Goal: Transaction & Acquisition: Book appointment/travel/reservation

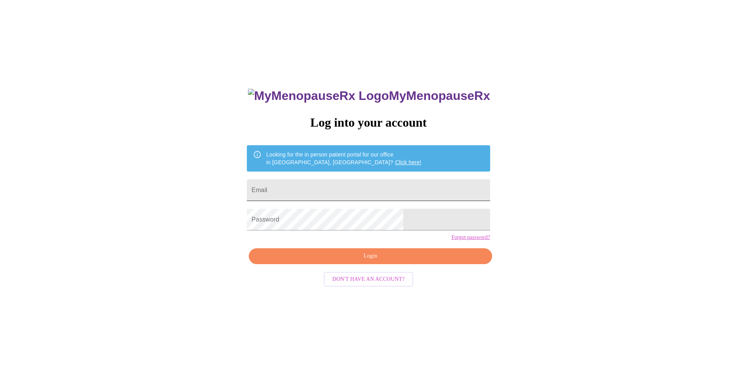
click at [370, 194] on input "Email" at bounding box center [368, 190] width 243 height 22
type input "[EMAIL_ADDRESS][DOMAIN_NAME]"
click at [373, 261] on span "Login" at bounding box center [370, 256] width 225 height 10
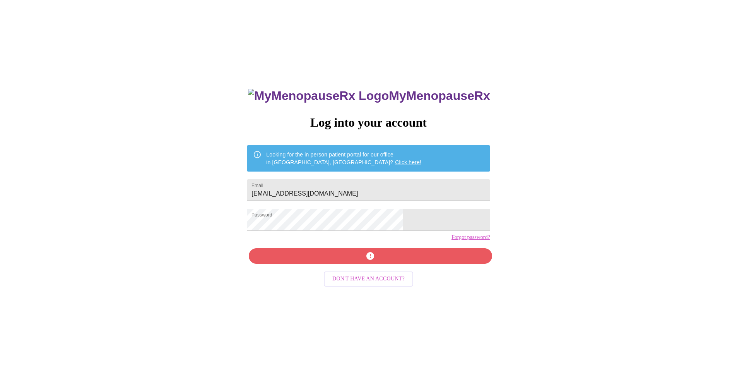
click at [369, 272] on div "MyMenopauseRx Log into your account Looking for the in person patient portal fo…" at bounding box center [368, 259] width 259 height 366
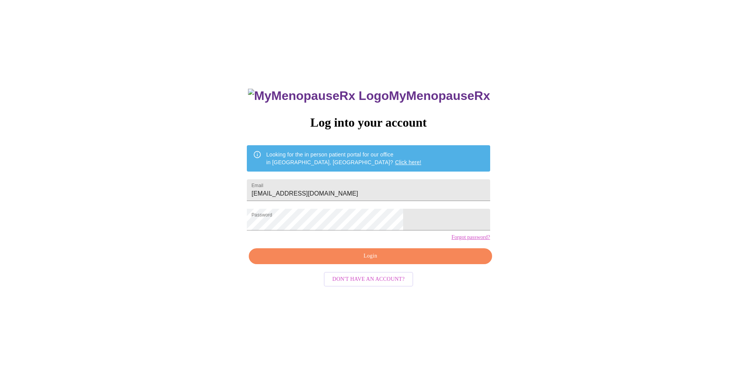
click at [395, 261] on span "Login" at bounding box center [370, 256] width 225 height 10
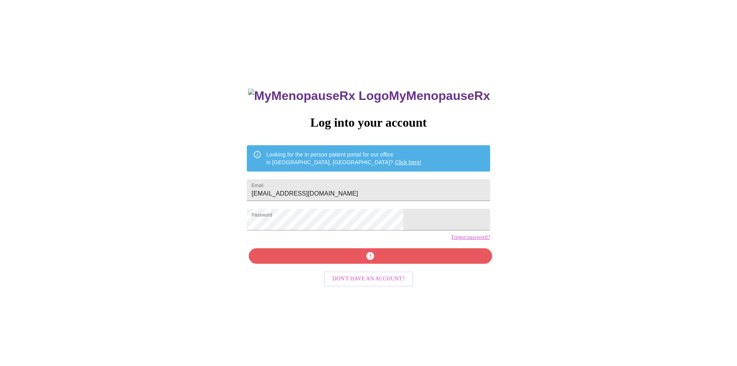
click at [393, 267] on div "MyMenopauseRx Log into your account Looking for the in person patient portal fo…" at bounding box center [368, 259] width 259 height 366
click at [359, 186] on input "[EMAIL_ADDRESS][DOMAIN_NAME]" at bounding box center [368, 190] width 243 height 22
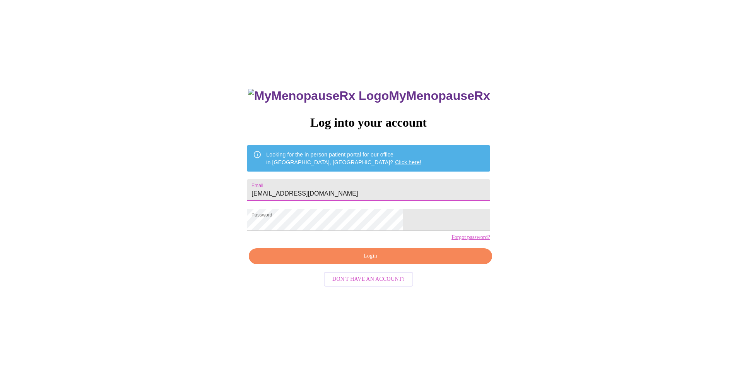
click at [404, 180] on input "[EMAIL_ADDRESS][DOMAIN_NAME]" at bounding box center [368, 190] width 243 height 22
drag, startPoint x: 411, startPoint y: 183, endPoint x: 146, endPoint y: 173, distance: 265.3
click at [192, 184] on div "MyMenopauseRx Log into your account Looking for the in person patient portal fo…" at bounding box center [368, 222] width 731 height 439
click at [224, 215] on div "MyMenopauseRx Log into your account Looking for the in person patient portal fo…" at bounding box center [368, 222] width 731 height 439
click at [368, 188] on input "Email" at bounding box center [368, 190] width 243 height 22
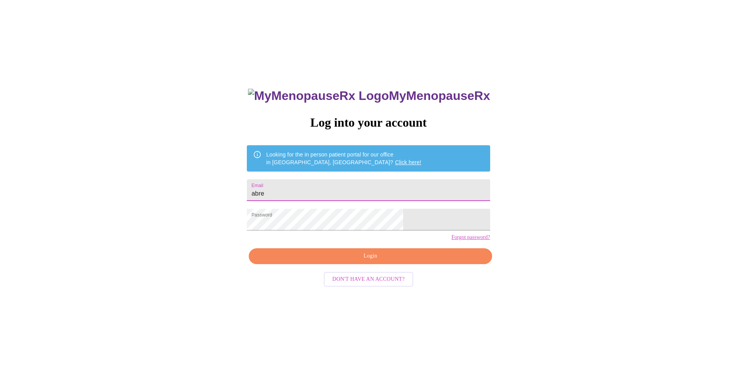
type input "[EMAIL_ADDRESS][DOMAIN_NAME]"
click at [368, 261] on span "Login" at bounding box center [370, 256] width 225 height 10
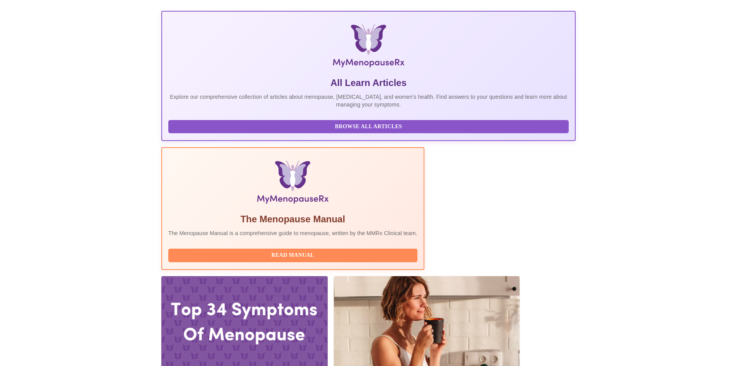
scroll to position [29, 0]
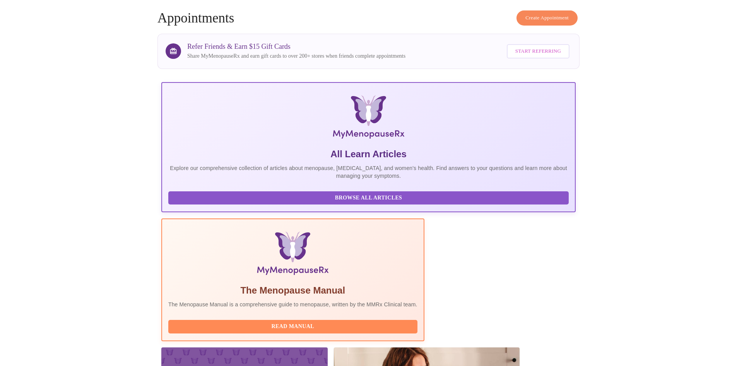
click at [558, 20] on button "Create Appointment" at bounding box center [547, 17] width 61 height 15
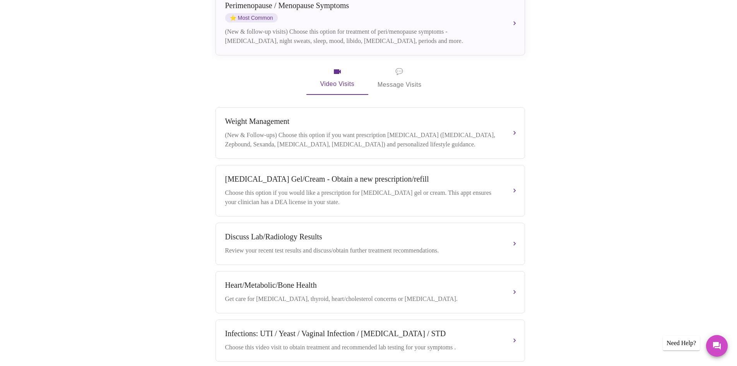
scroll to position [290, 0]
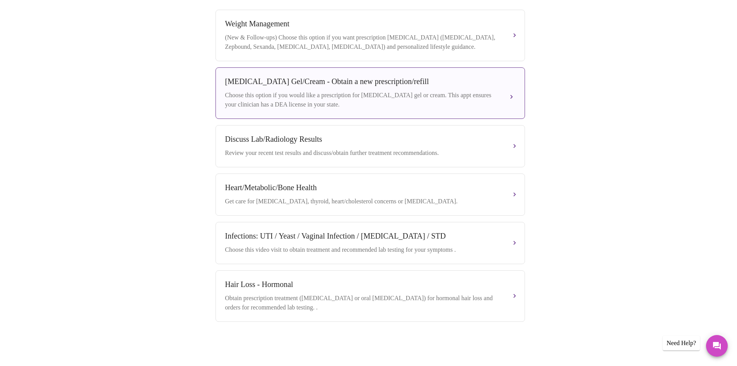
click at [388, 91] on div "Choose this option if you would like a prescription for [MEDICAL_DATA] gel or c…" at bounding box center [362, 100] width 275 height 19
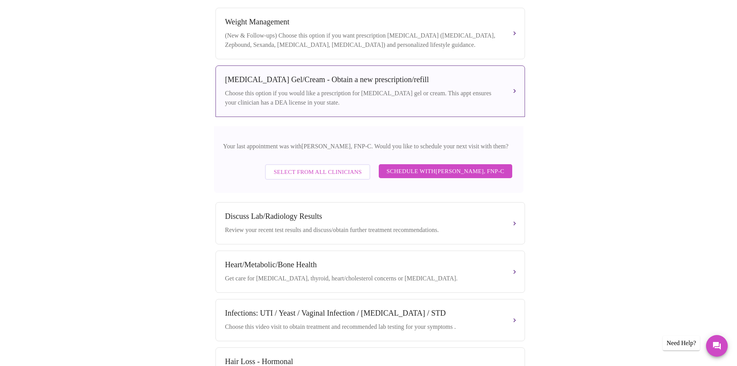
click at [387, 166] on span "Schedule with [PERSON_NAME], FNP-C" at bounding box center [446, 171] width 118 height 10
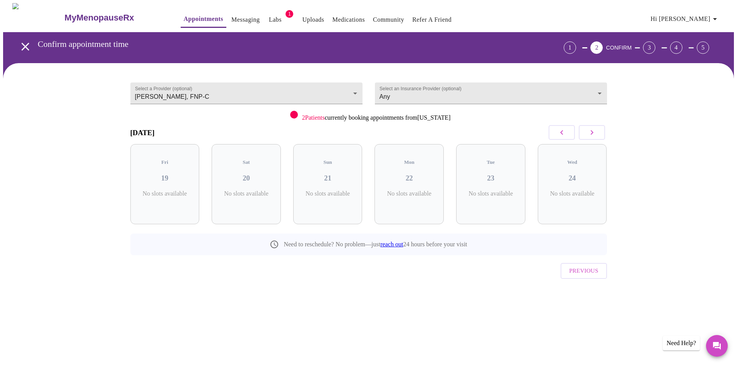
scroll to position [0, 0]
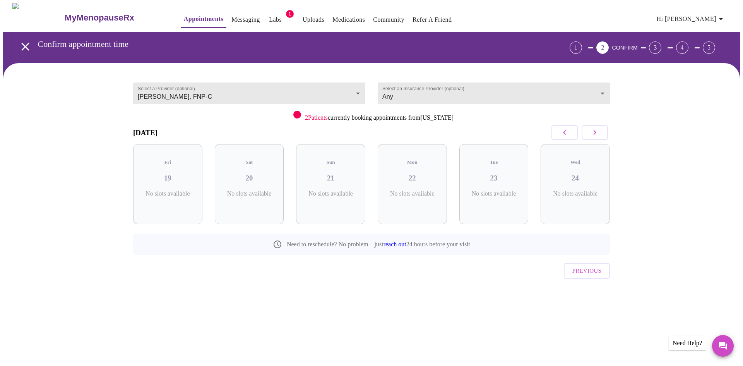
click at [602, 130] on button "button" at bounding box center [595, 132] width 26 height 15
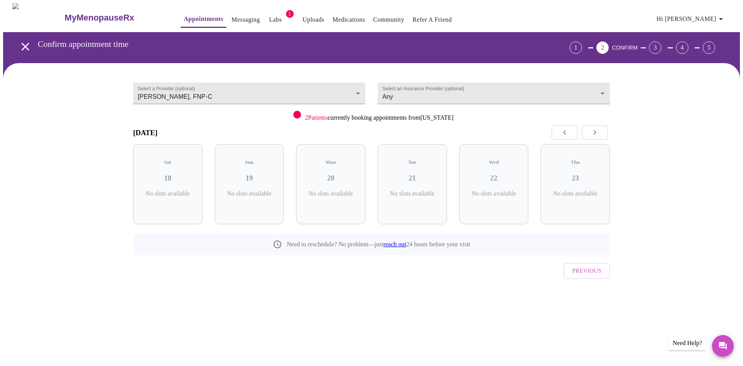
click at [602, 130] on button "button" at bounding box center [595, 132] width 26 height 15
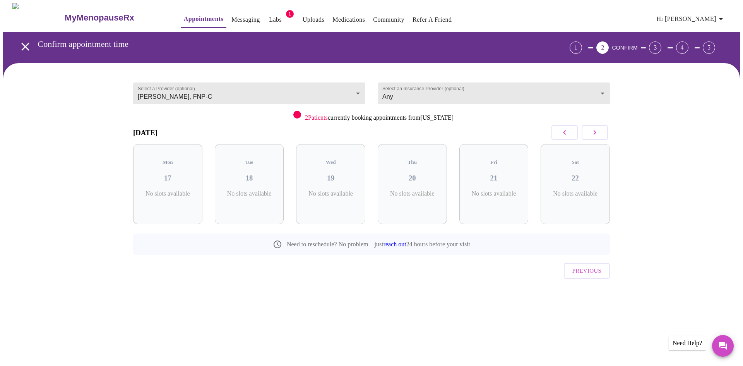
click at [602, 130] on button "button" at bounding box center [595, 132] width 26 height 15
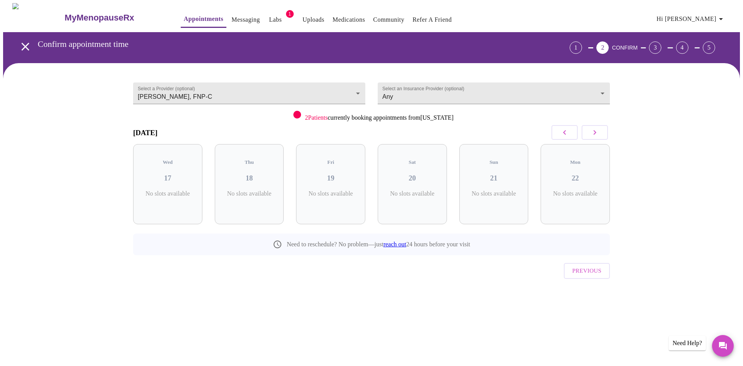
click at [602, 130] on button "button" at bounding box center [595, 132] width 26 height 15
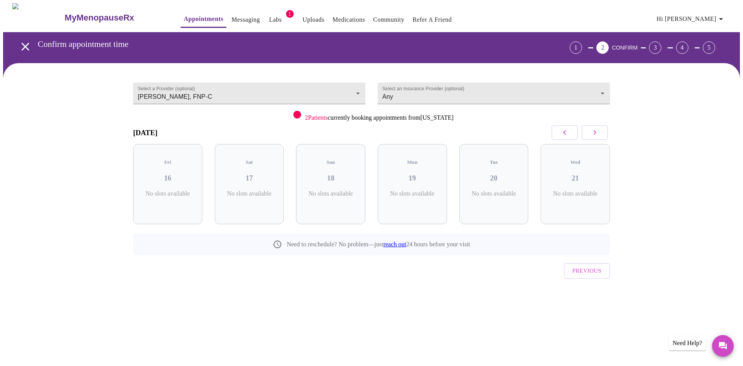
click at [602, 130] on button "button" at bounding box center [595, 132] width 26 height 15
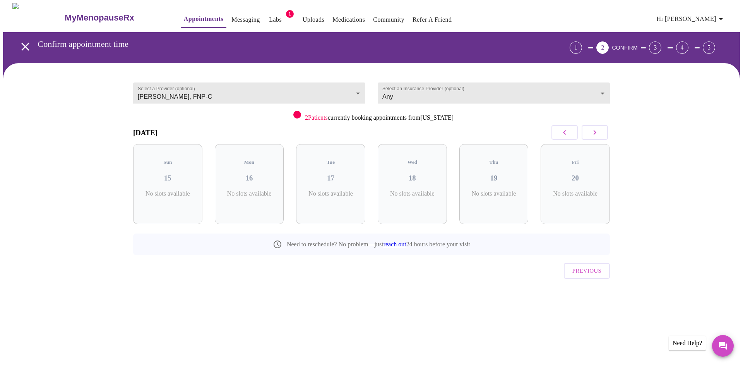
click at [602, 130] on button "button" at bounding box center [595, 132] width 26 height 15
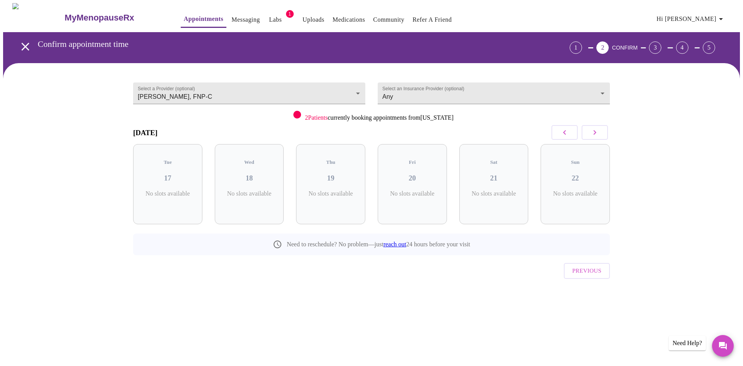
click at [602, 130] on button "button" at bounding box center [595, 132] width 26 height 15
click at [315, 86] on body "MyMenopauseRx Appointments Messaging Labs 1 Uploads Medications Community Refer…" at bounding box center [371, 160] width 737 height 314
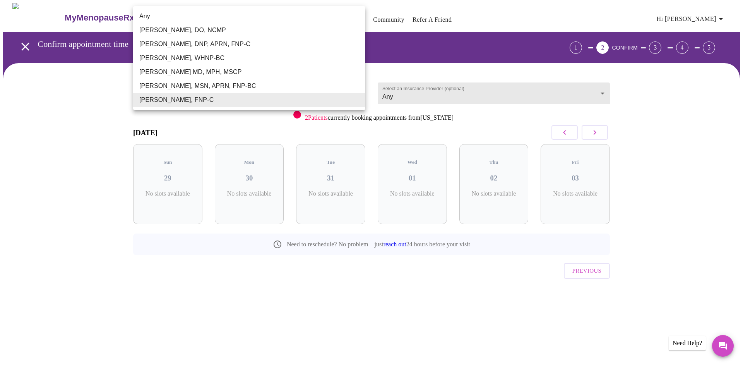
click at [198, 19] on li "Any" at bounding box center [249, 16] width 232 height 14
type input "Any"
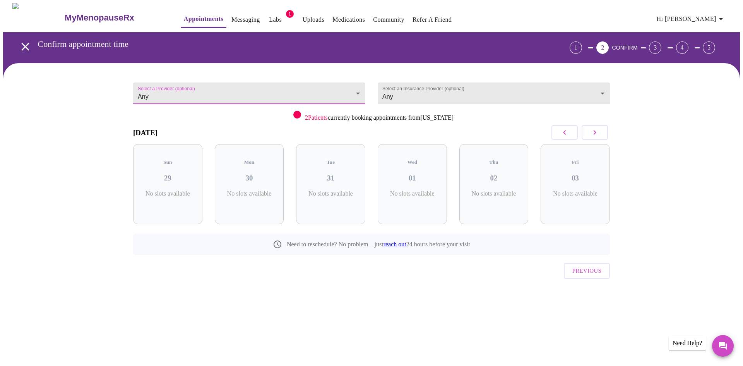
click at [405, 90] on body "MyMenopauseRx Appointments Messaging Labs 1 Uploads Medications Community Refer…" at bounding box center [371, 160] width 737 height 314
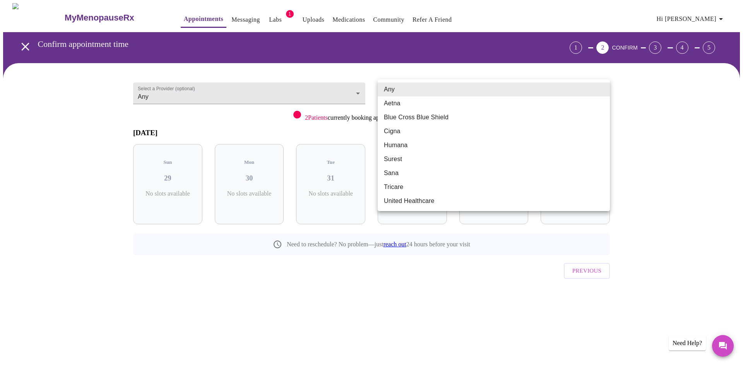
click at [405, 90] on li "Any" at bounding box center [494, 89] width 232 height 14
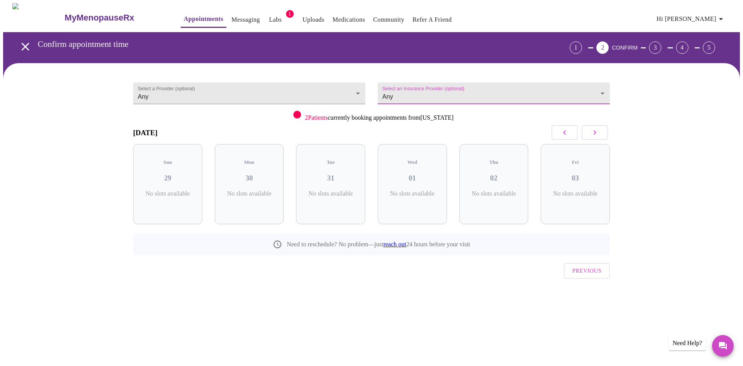
click at [563, 130] on icon "button" at bounding box center [564, 132] width 9 height 9
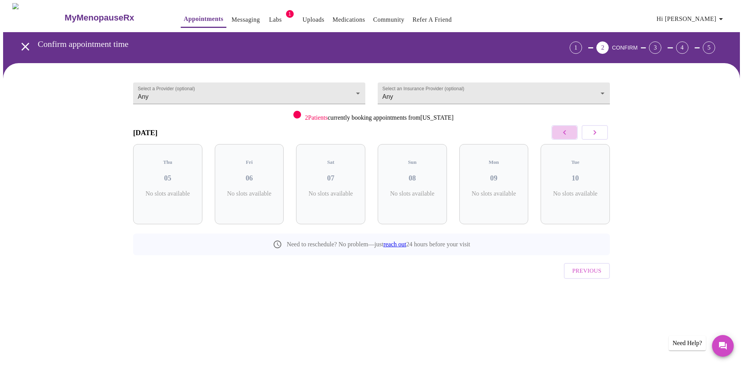
click at [563, 130] on icon "button" at bounding box center [564, 132] width 9 height 9
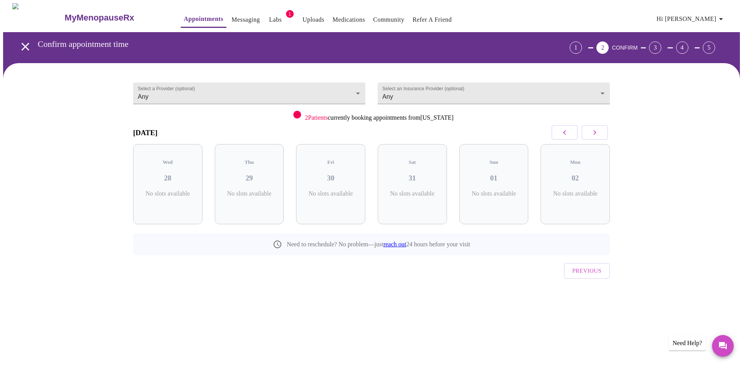
click at [563, 130] on icon "button" at bounding box center [564, 132] width 9 height 9
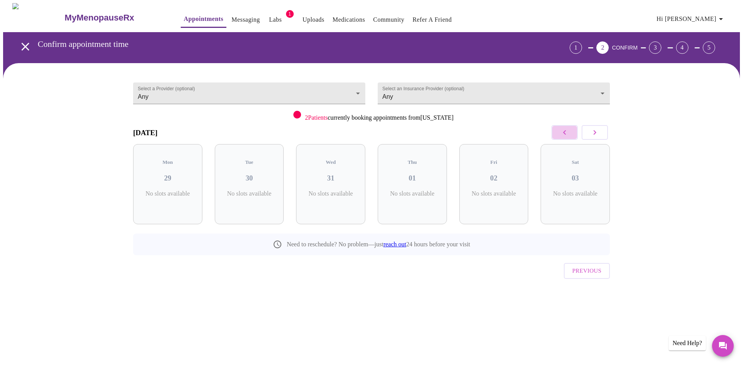
click at [563, 130] on icon "button" at bounding box center [564, 132] width 9 height 9
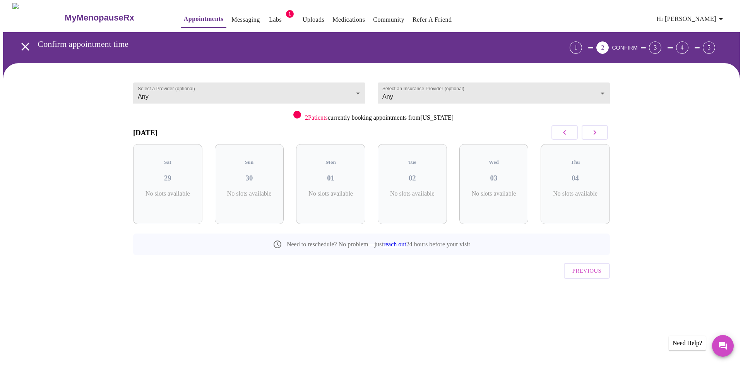
click at [563, 130] on icon "button" at bounding box center [564, 132] width 9 height 9
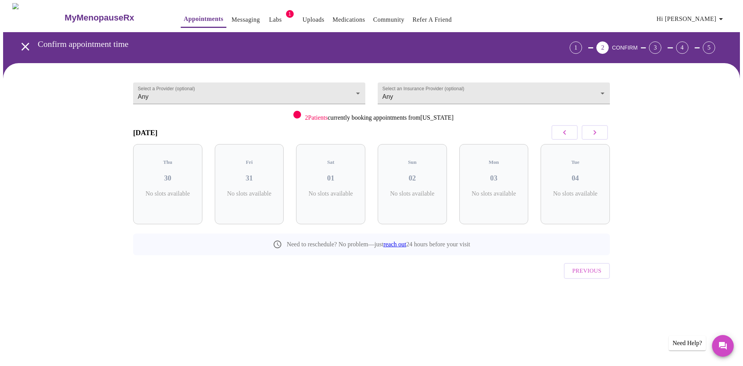
click at [563, 130] on icon "button" at bounding box center [564, 132] width 9 height 9
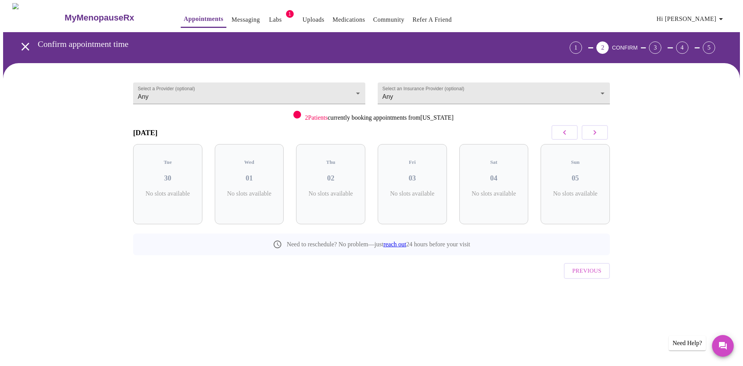
click at [20, 44] on icon "open drawer" at bounding box center [26, 47] width 14 height 14
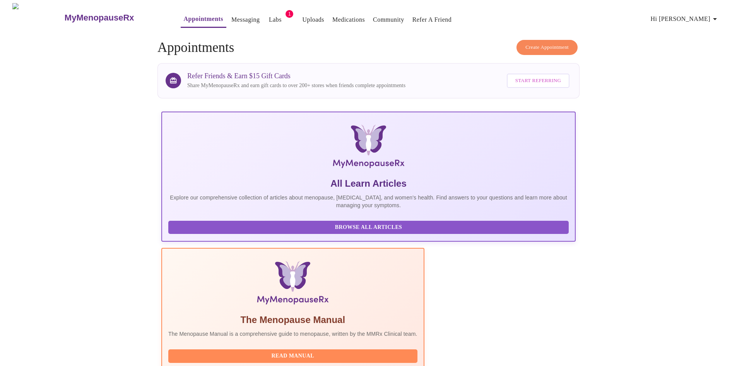
click at [543, 45] on span "Create Appointment" at bounding box center [547, 47] width 43 height 9
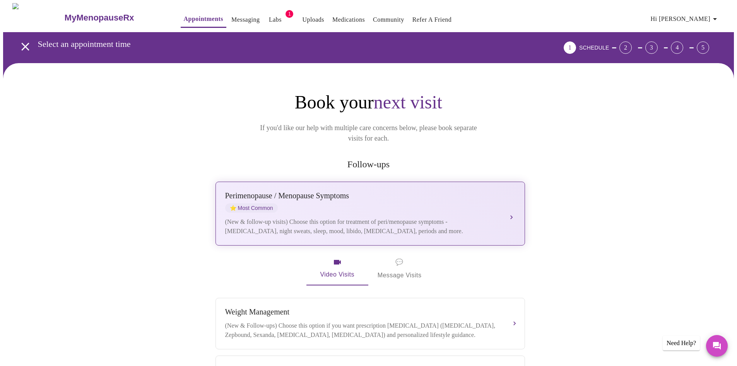
click at [380, 206] on div "[MEDICAL_DATA] / Menopause Symptoms ⭐ Most Common (New & follow-up visits) Choo…" at bounding box center [370, 213] width 290 height 45
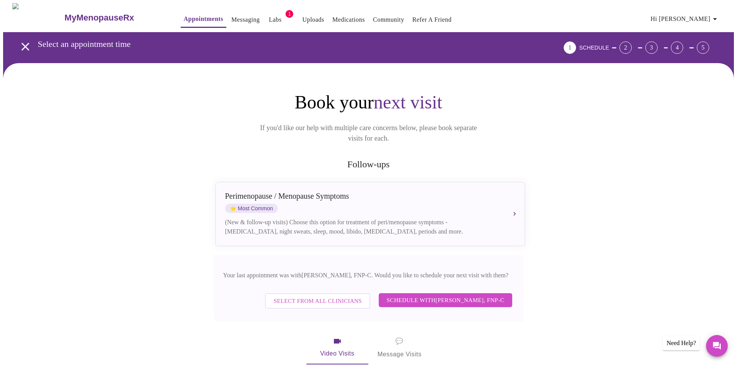
click at [464, 295] on span "Schedule with [PERSON_NAME], FNP-C" at bounding box center [446, 300] width 118 height 10
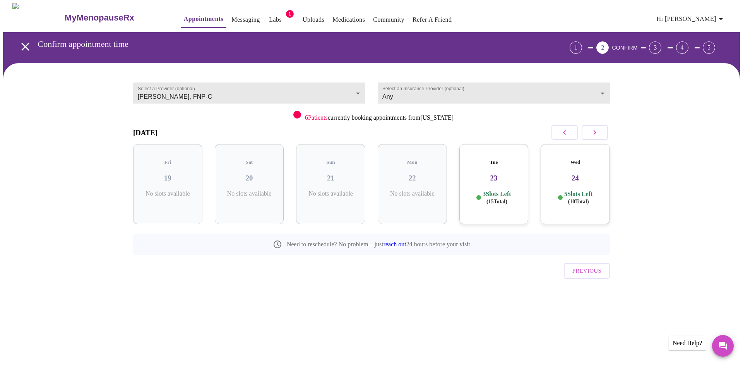
click at [506, 199] on span "( 15 Total)" at bounding box center [496, 202] width 21 height 6
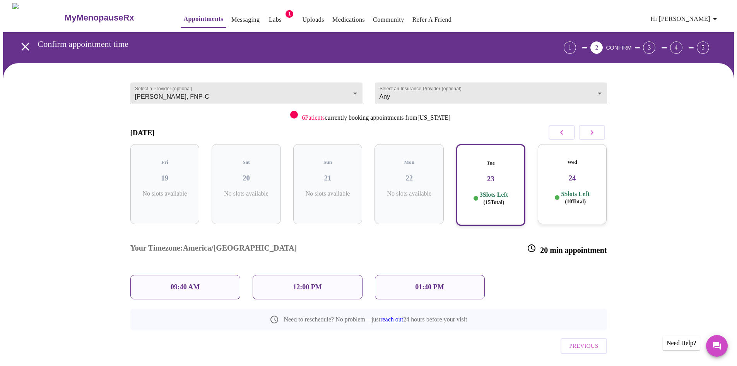
scroll to position [1, 0]
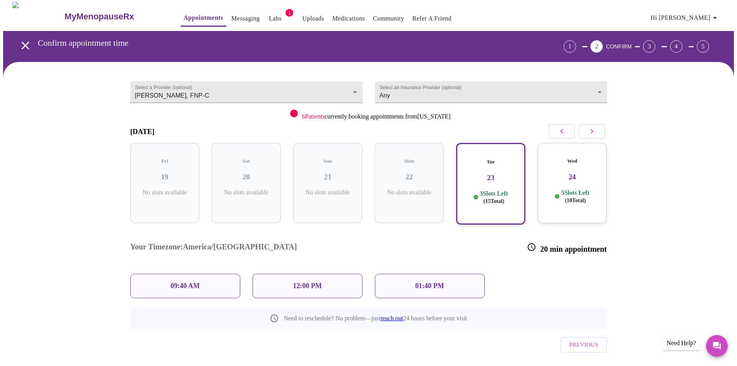
click at [572, 173] on h3 "24" at bounding box center [572, 177] width 57 height 9
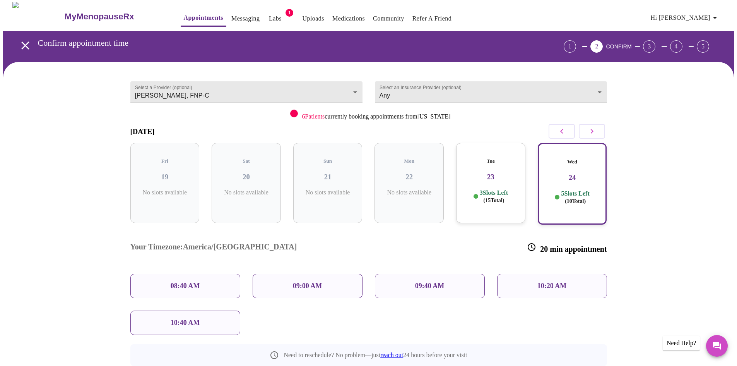
click at [584, 133] on button "button" at bounding box center [592, 131] width 26 height 15
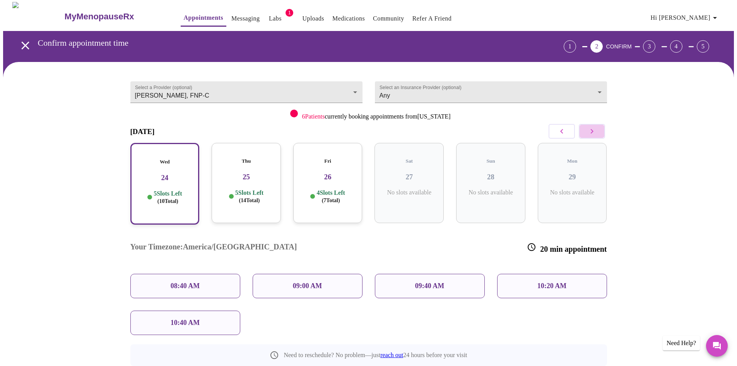
click at [584, 133] on button "button" at bounding box center [592, 131] width 26 height 15
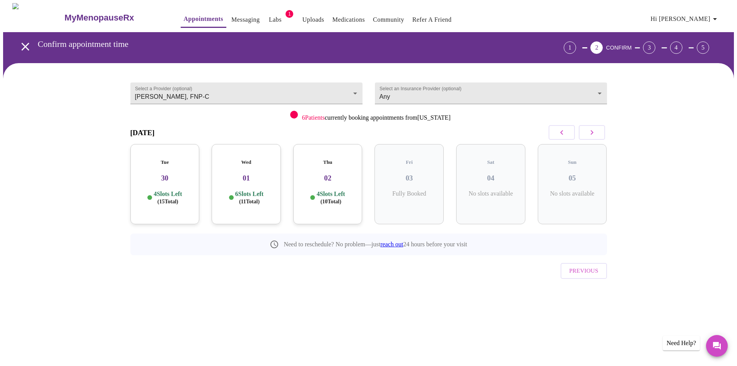
scroll to position [0, 0]
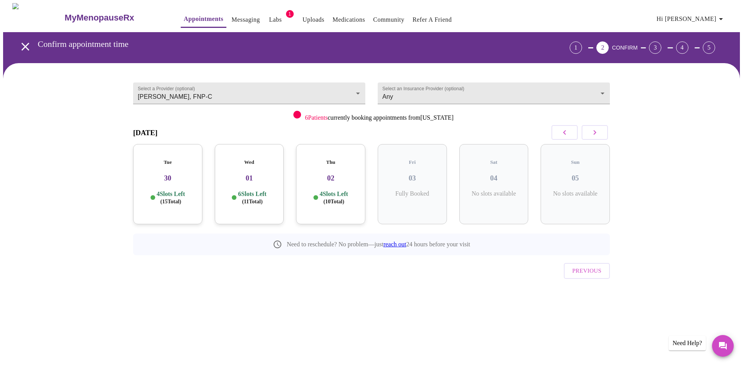
click at [557, 132] on button "button" at bounding box center [565, 132] width 26 height 15
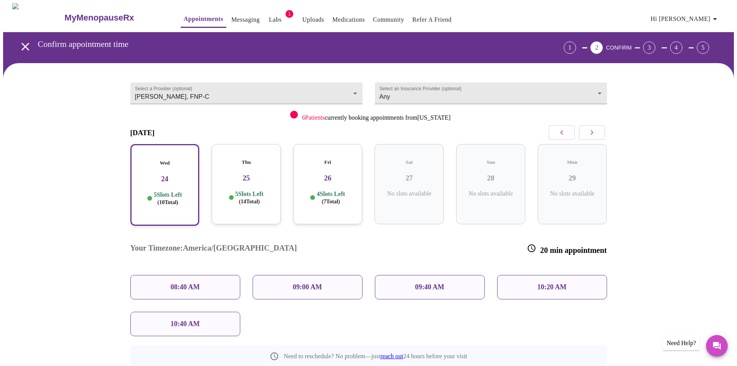
click at [557, 132] on button "button" at bounding box center [562, 132] width 26 height 15
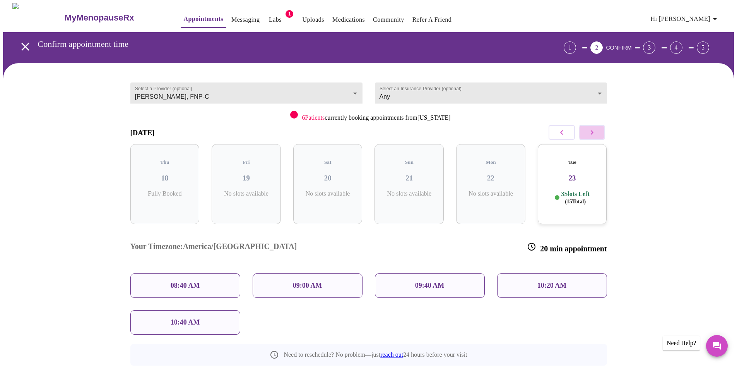
click at [591, 133] on icon "button" at bounding box center [592, 132] width 9 height 9
